Goal: Find specific page/section: Find specific page/section

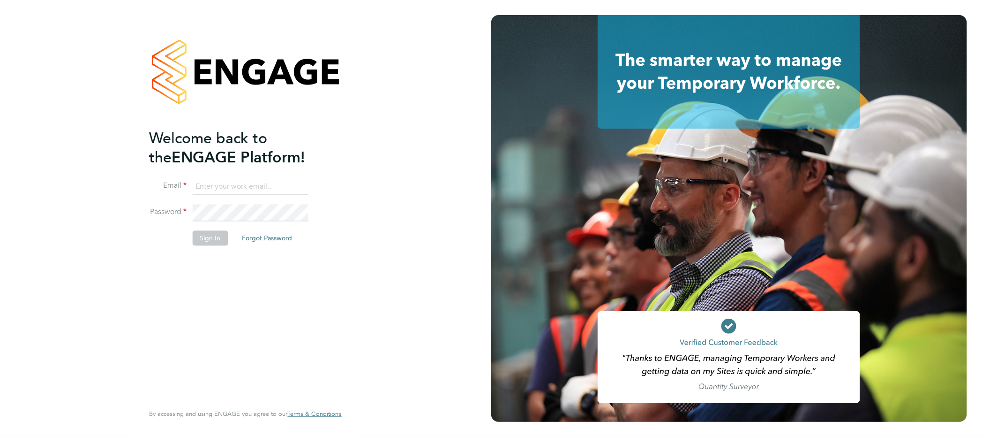
type input "[PERSON_NAME][EMAIL_ADDRESS][PERSON_NAME][DOMAIN_NAME]"
click at [302, 361] on div "Welcome back to the ENGAGE Platform! Email [PERSON_NAME][EMAIL_ADDRESS][PERSON_…" at bounding box center [241, 264] width 183 height 273
click at [208, 232] on button "Sign In" at bounding box center [211, 238] width 36 height 15
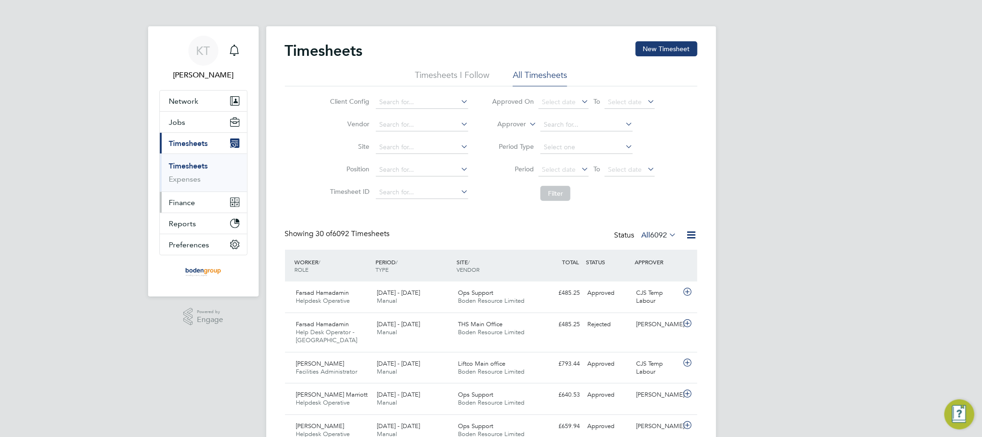
click at [188, 202] on span "Finance" at bounding box center [182, 202] width 26 height 9
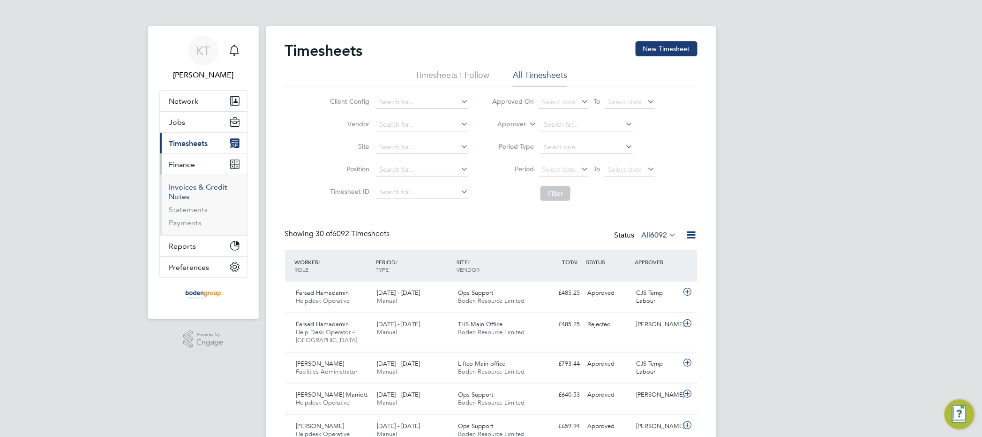
click at [193, 189] on link "Invoices & Credit Notes" at bounding box center [198, 191] width 59 height 18
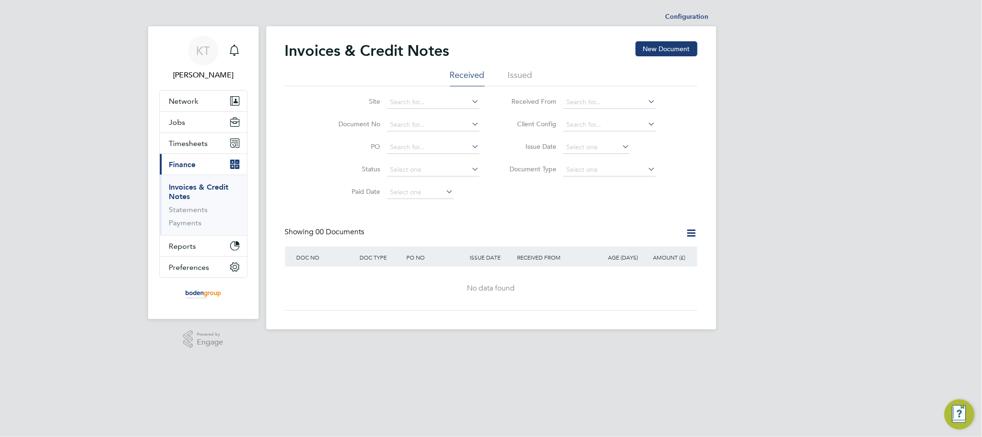
click at [529, 70] on li "Issued" at bounding box center [520, 77] width 24 height 17
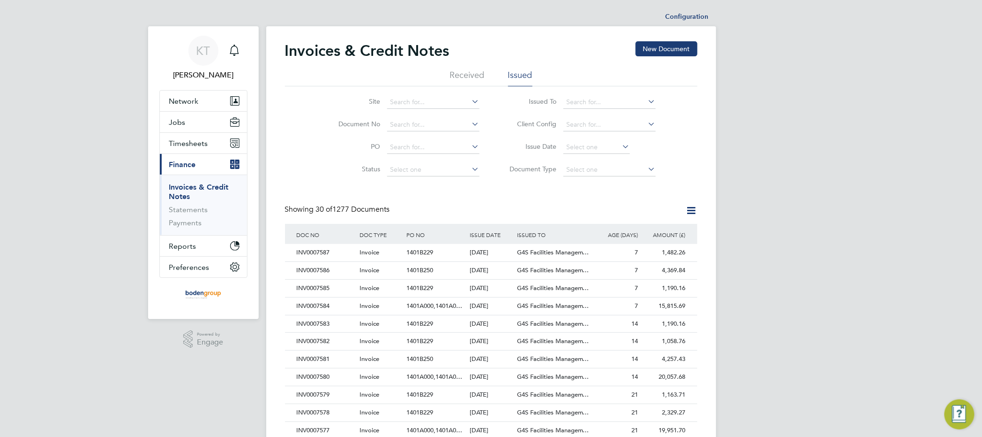
click at [647, 99] on icon at bounding box center [647, 101] width 0 height 13
click at [599, 140] on li "Pretium Resourcing Ltd" at bounding box center [627, 140] width 128 height 13
type input "Pretium Resourcing Ltd"
